Goal: Task Accomplishment & Management: Manage account settings

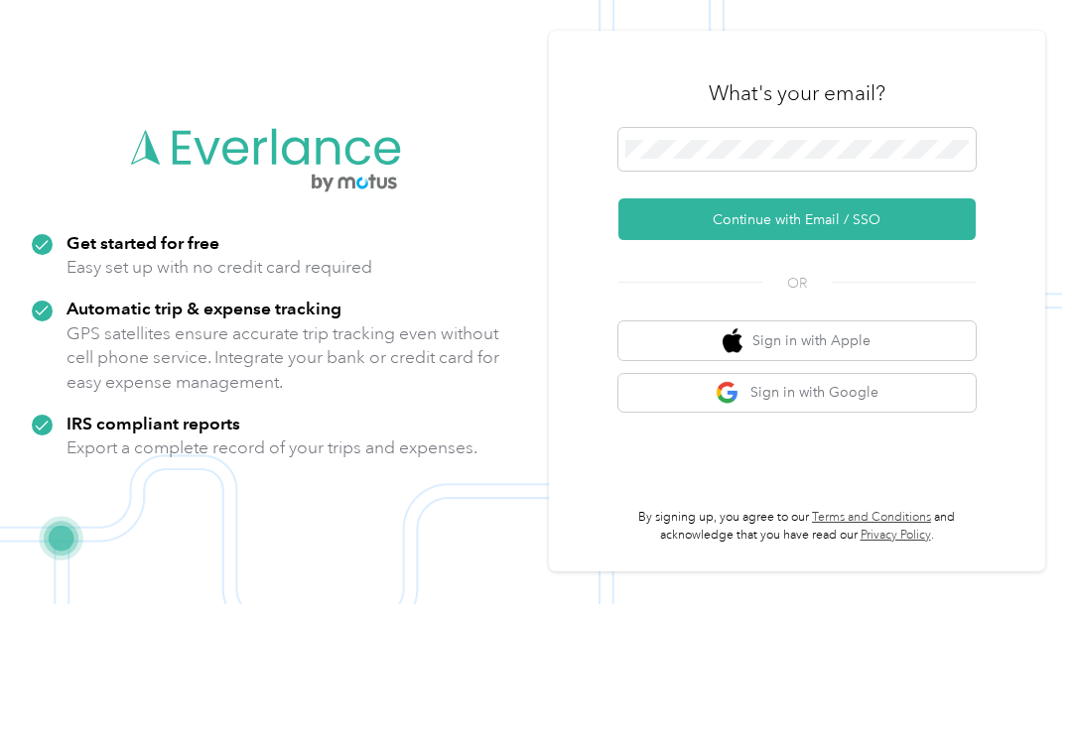
click at [681, 328] on button "Continue with Email / SSO" at bounding box center [796, 349] width 357 height 42
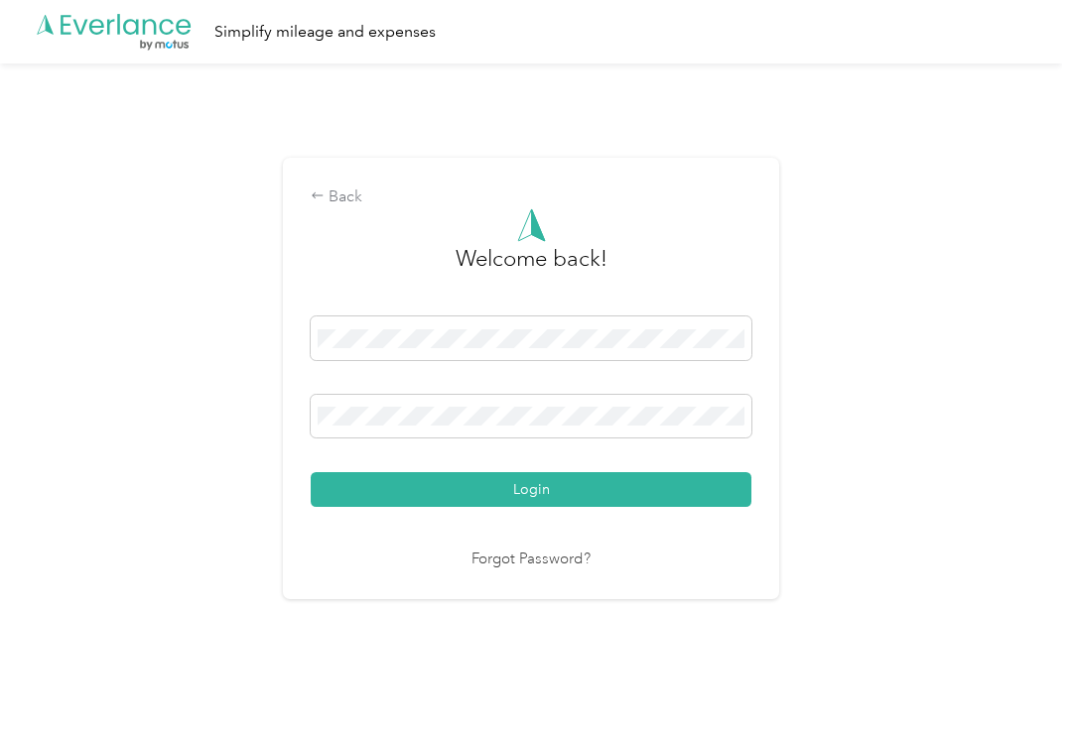
scroll to position [3, 0]
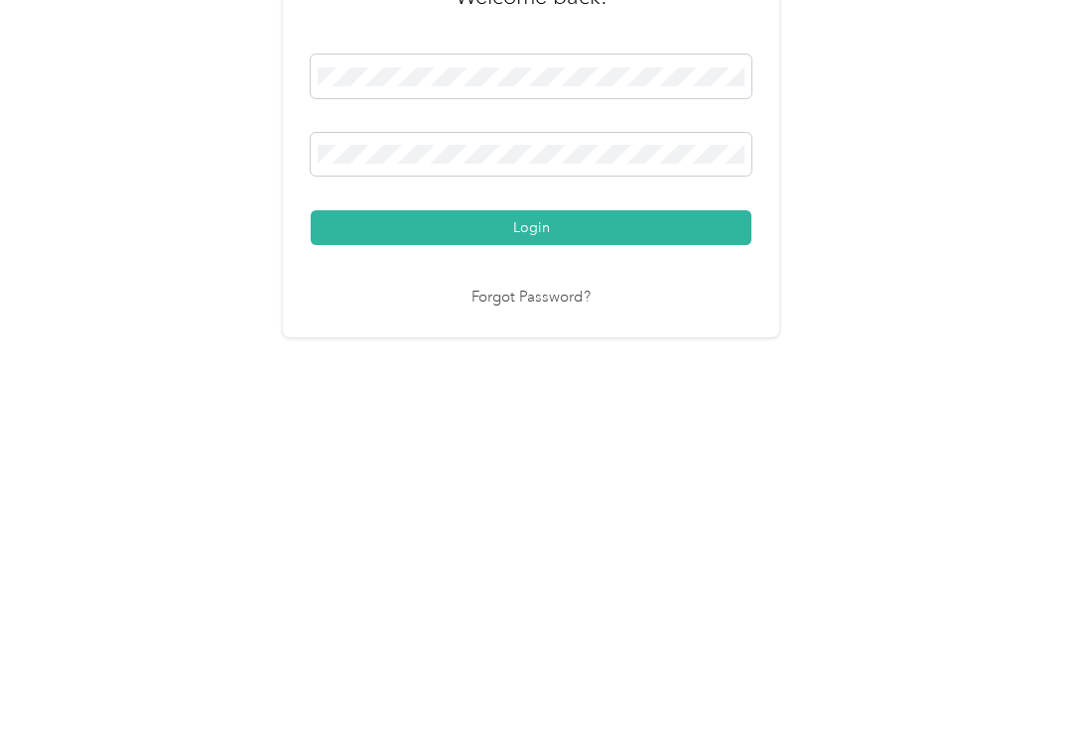
click at [432, 472] on button "Login" at bounding box center [531, 489] width 441 height 35
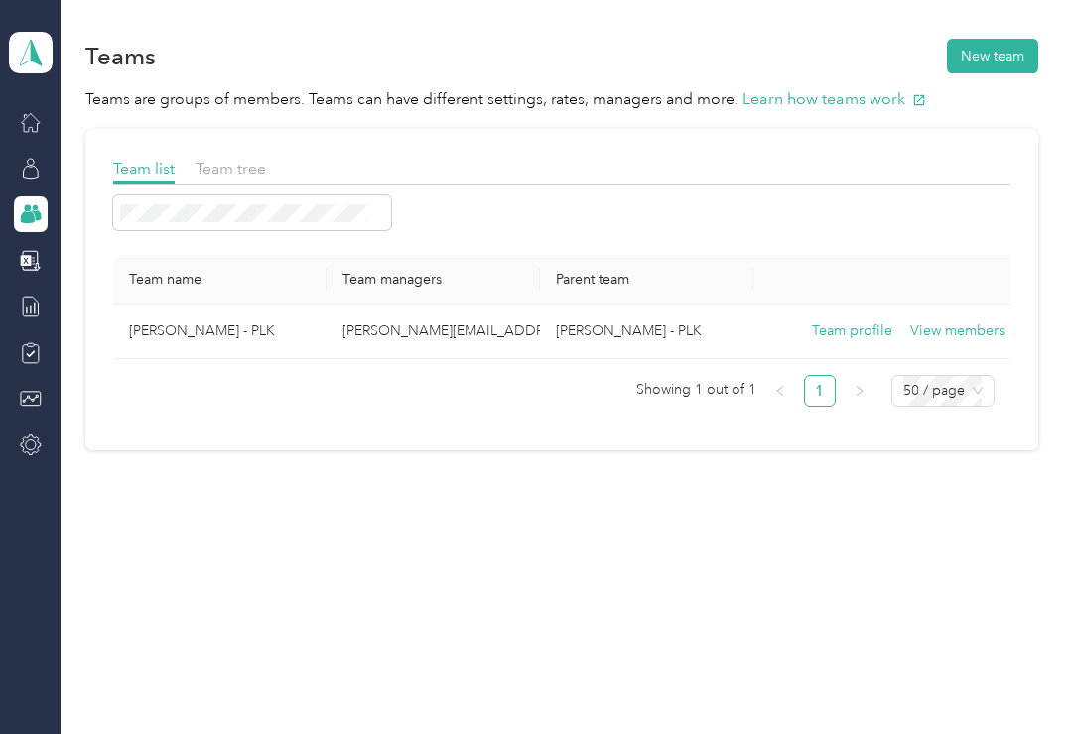
click at [953, 324] on button "View members" at bounding box center [957, 332] width 94 height 22
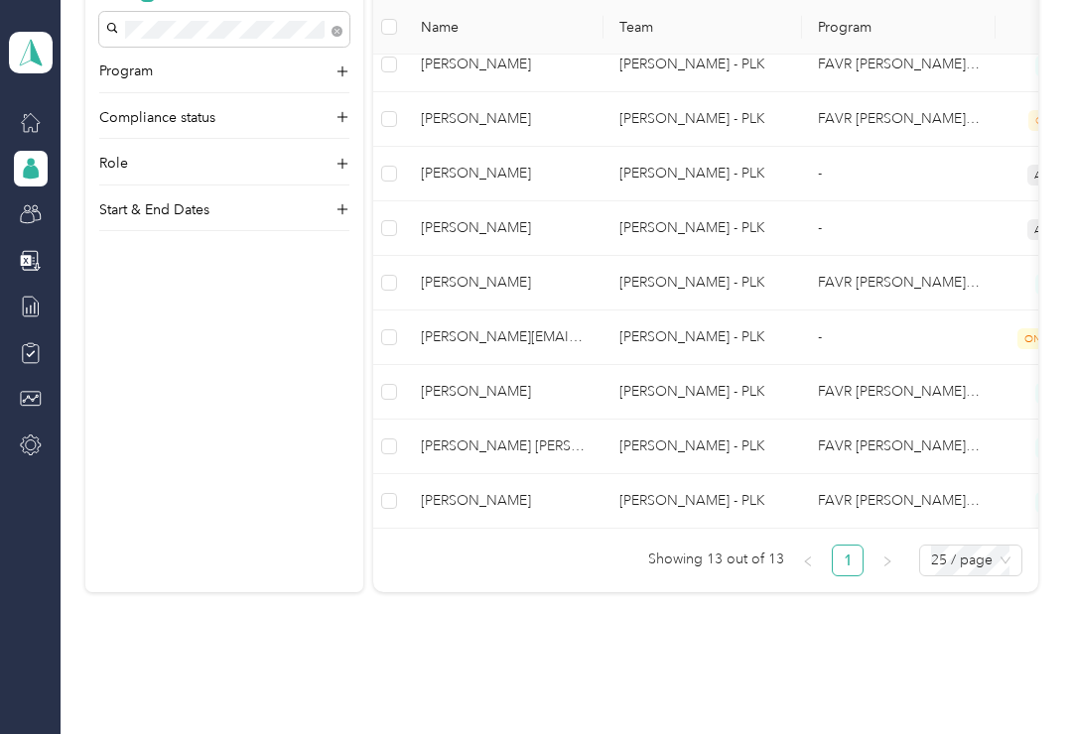
click at [470, 393] on span "[PERSON_NAME]" at bounding box center [504, 392] width 167 height 22
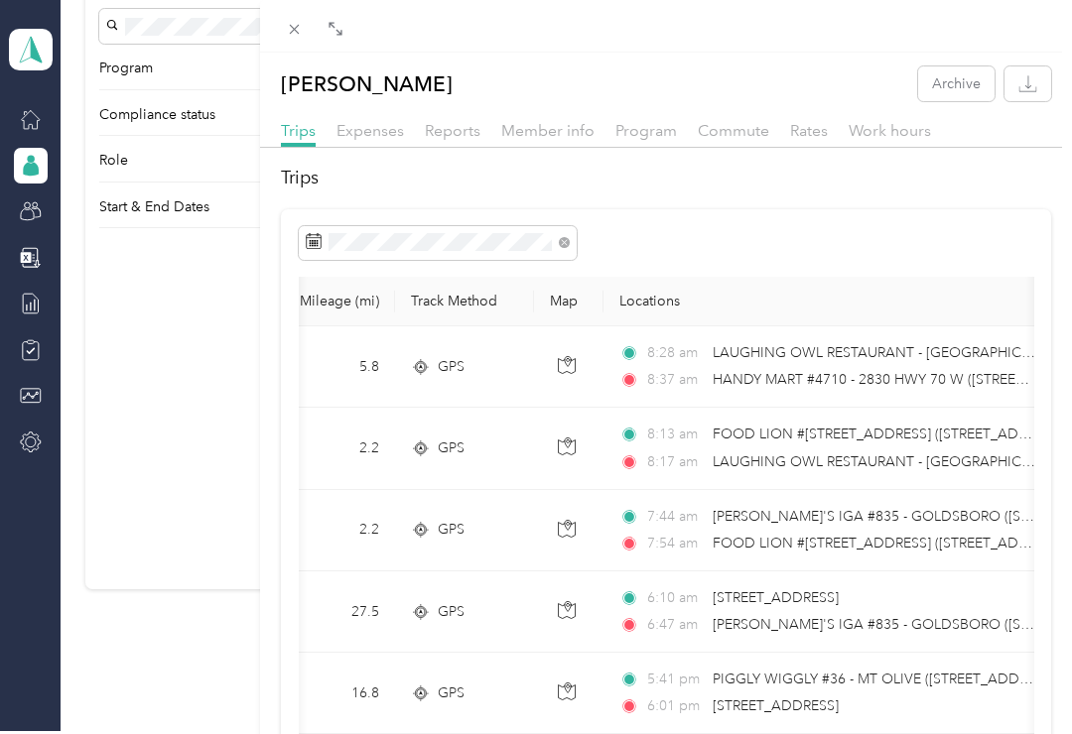
click at [24, 206] on div "[PERSON_NAME] Archive Trips Expenses Reports Member info Program Commute Rates …" at bounding box center [536, 367] width 1072 height 734
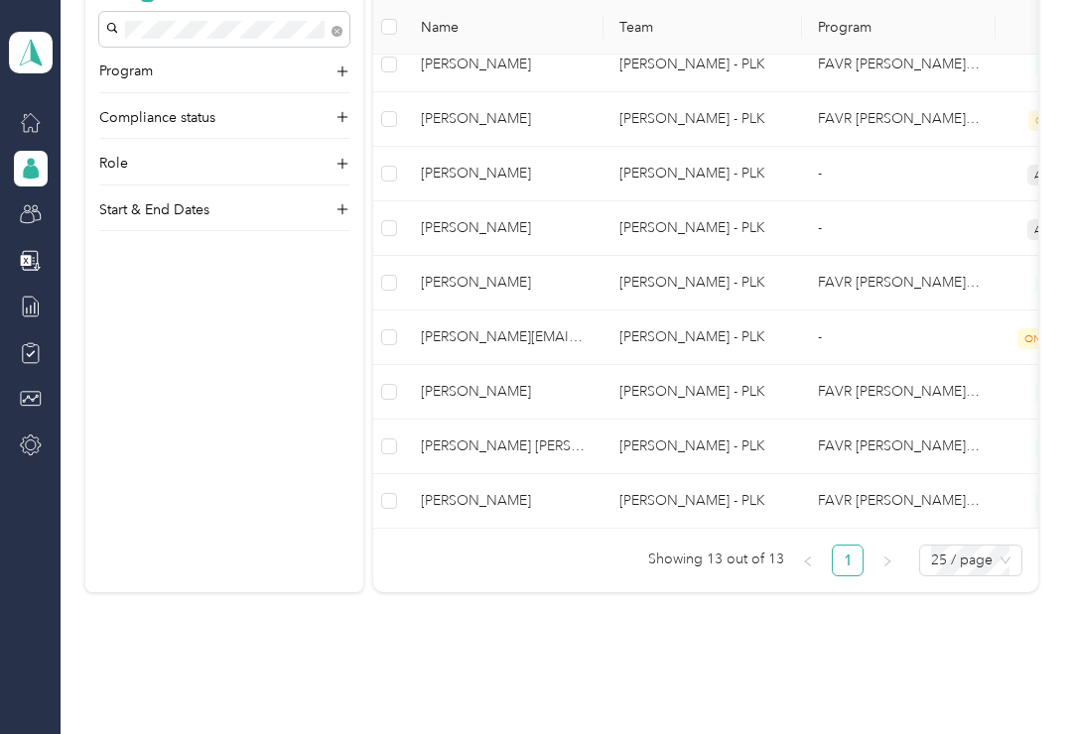
click at [472, 498] on span "[PERSON_NAME]" at bounding box center [504, 501] width 167 height 22
